Goal: Task Accomplishment & Management: Use online tool/utility

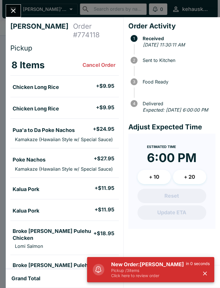
scroll to position [20, 0]
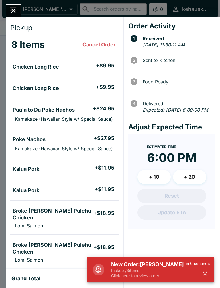
click at [203, 276] on icon "button" at bounding box center [205, 273] width 7 height 7
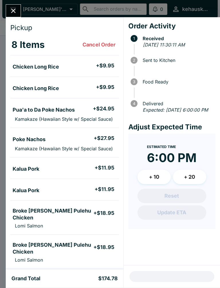
click at [13, 11] on icon "Close" at bounding box center [13, 11] width 5 height 5
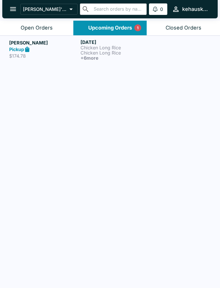
click at [100, 51] on p "Chicken Long Rice" at bounding box center [115, 52] width 69 height 5
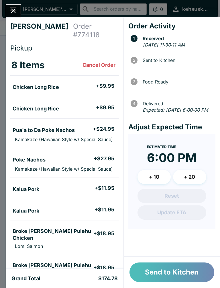
click at [158, 271] on button "Send to Kitchen" at bounding box center [172, 273] width 85 height 20
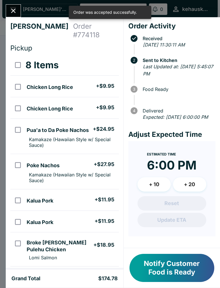
click at [13, 9] on icon "Close" at bounding box center [13, 11] width 8 height 8
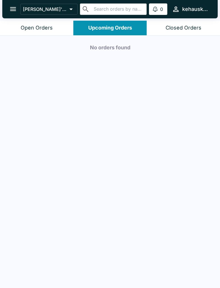
click at [177, 22] on button "Closed Orders" at bounding box center [183, 28] width 73 height 15
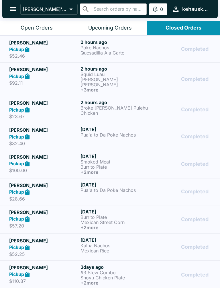
click at [105, 25] on div "Upcoming Orders" at bounding box center [110, 28] width 44 height 7
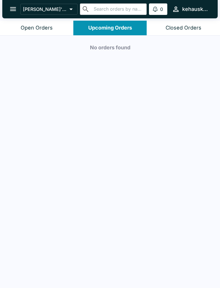
click at [32, 32] on button "Open Orders" at bounding box center [36, 28] width 73 height 15
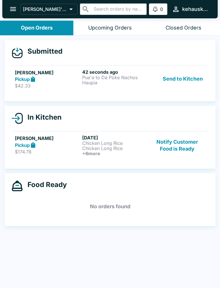
click at [96, 82] on p "Haupia" at bounding box center [114, 82] width 65 height 5
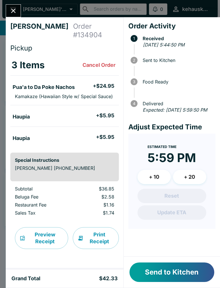
click at [166, 270] on button "Send to Kitchen" at bounding box center [172, 273] width 85 height 20
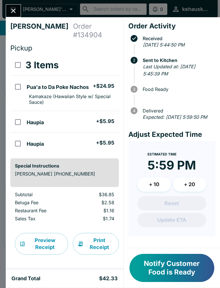
click at [178, 276] on button "Notify Customer Food is Ready" at bounding box center [172, 268] width 85 height 28
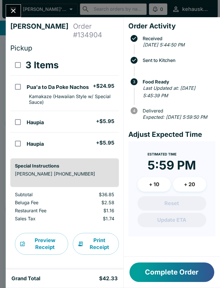
click at [178, 276] on button "Complete Order" at bounding box center [172, 273] width 85 height 20
click at [167, 274] on button "Complete Order" at bounding box center [172, 273] width 85 height 20
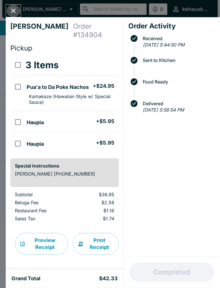
click at [16, 6] on button "Close" at bounding box center [13, 11] width 15 height 12
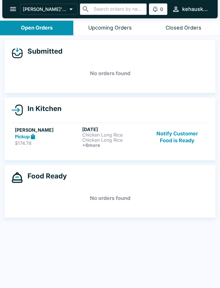
scroll to position [1, 0]
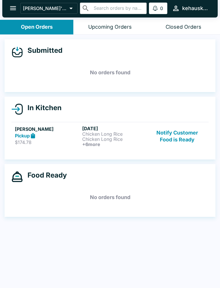
click at [99, 137] on p "Chicken Long Rice" at bounding box center [114, 139] width 65 height 5
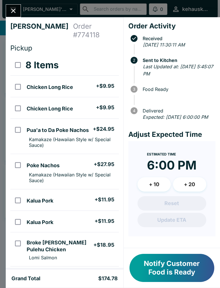
click at [169, 268] on button "Notify Customer Food is Ready" at bounding box center [172, 268] width 85 height 28
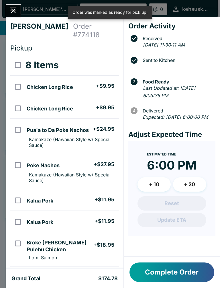
click at [164, 272] on button "Complete Order" at bounding box center [172, 273] width 85 height 20
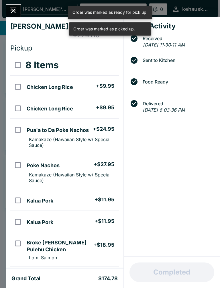
click at [19, 13] on button "Close" at bounding box center [13, 11] width 15 height 12
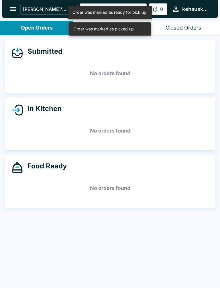
click at [30, 29] on div "Open Orders" at bounding box center [37, 28] width 32 height 7
click at [181, 25] on div "Closed Orders" at bounding box center [184, 28] width 36 height 7
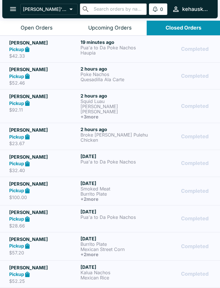
click at [102, 30] on div "Upcoming Orders" at bounding box center [110, 28] width 44 height 7
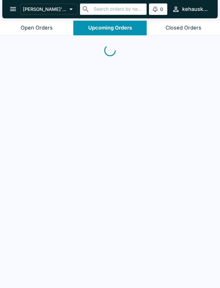
click at [102, 30] on div "Upcoming Orders" at bounding box center [110, 28] width 44 height 7
click at [30, 29] on div "Open Orders" at bounding box center [37, 28] width 32 height 7
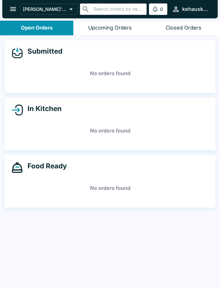
click at [184, 25] on div "Closed Orders" at bounding box center [184, 28] width 36 height 7
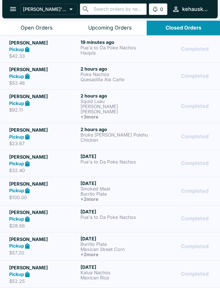
click at [184, 25] on div "Closed Orders" at bounding box center [184, 28] width 36 height 7
click at [186, 26] on div "Closed Orders" at bounding box center [184, 28] width 36 height 7
click at [39, 25] on div "Open Orders" at bounding box center [37, 28] width 32 height 7
